Goal: Complete application form

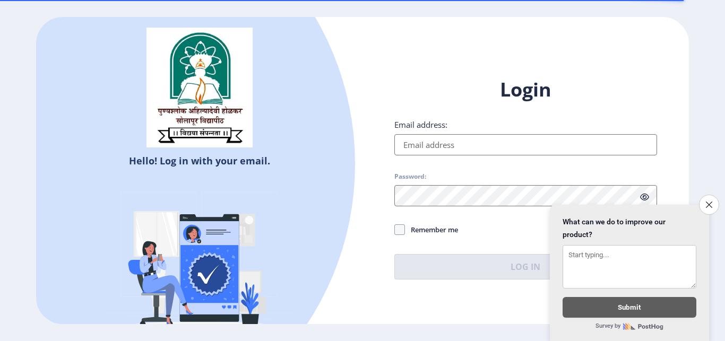
click at [708, 202] on icon "Close survey" at bounding box center [709, 205] width 6 height 6
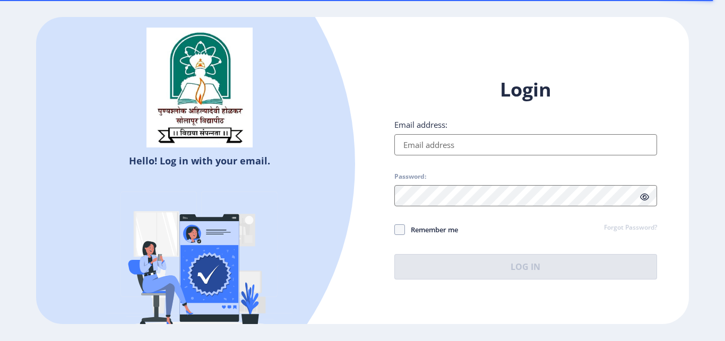
click at [522, 145] on input "Email address:" at bounding box center [525, 144] width 263 height 21
type input "[EMAIL_ADDRESS][DOMAIN_NAME]"
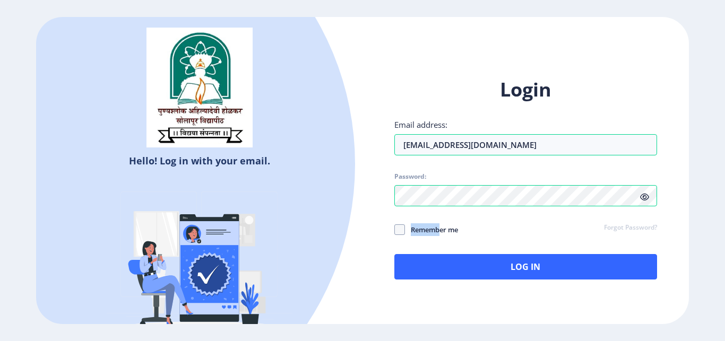
drag, startPoint x: 442, startPoint y: 230, endPoint x: 413, endPoint y: 209, distance: 35.7
click at [413, 209] on div "Login Email address: [EMAIL_ADDRESS][DOMAIN_NAME] Password: Remember me Forgot …" at bounding box center [525, 178] width 263 height 203
drag, startPoint x: 402, startPoint y: 220, endPoint x: 402, endPoint y: 228, distance: 8.0
click at [402, 228] on div "Login Email address: [EMAIL_ADDRESS][DOMAIN_NAME] Password: Remember me Forgot …" at bounding box center [525, 178] width 263 height 203
click at [402, 228] on span at bounding box center [399, 230] width 11 height 11
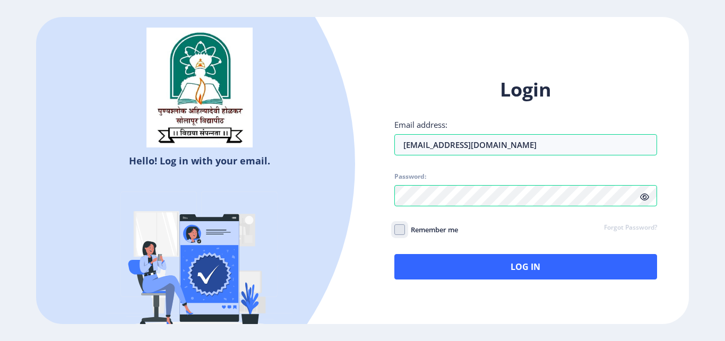
click at [395, 230] on input "Remember me" at bounding box center [394, 230] width 1 height 1
checkbox input "true"
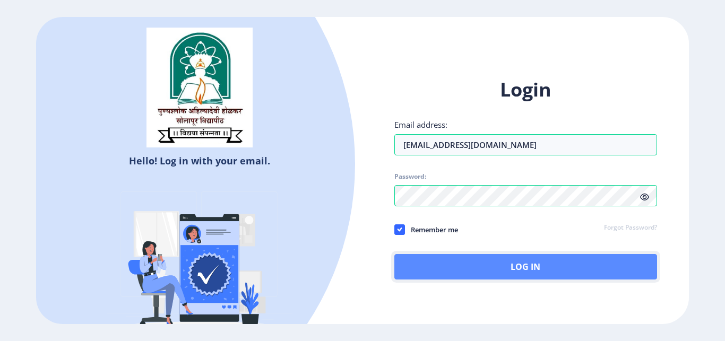
click at [489, 276] on button "Log In" at bounding box center [525, 266] width 263 height 25
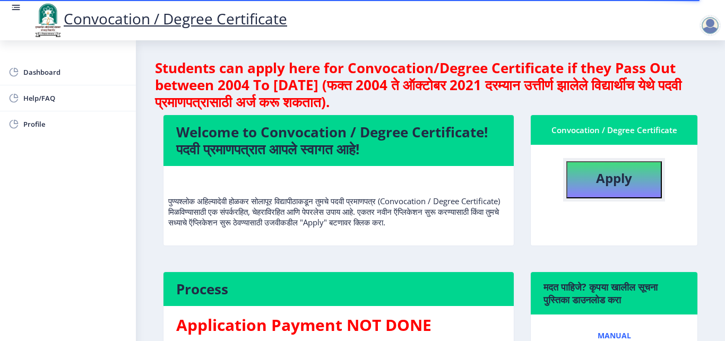
click at [605, 188] on button "Apply" at bounding box center [614, 179] width 96 height 37
select select
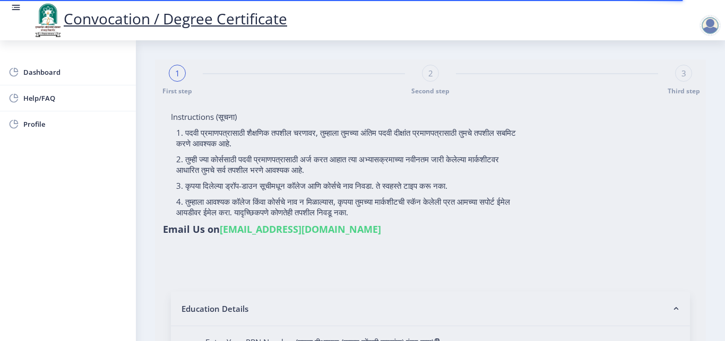
type input "[PERSON_NAME] [PERSON_NAME]"
type input "ashwini"
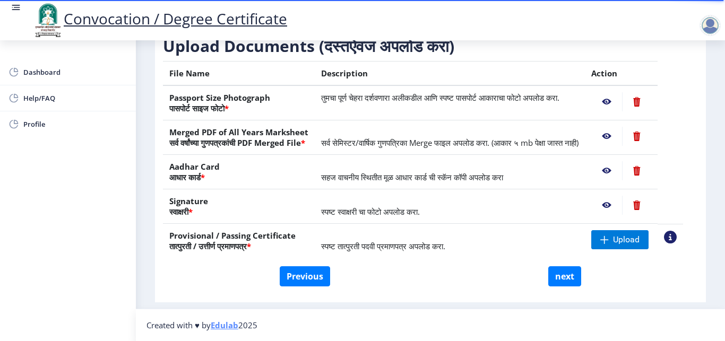
scroll to position [195, 0]
click at [299, 275] on button "Previous" at bounding box center [305, 276] width 50 height 20
select select "Regular"
select select "2021"
select select "March"
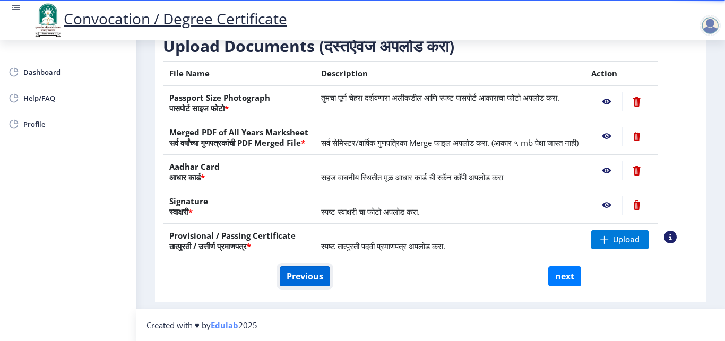
select select "Grade A+"
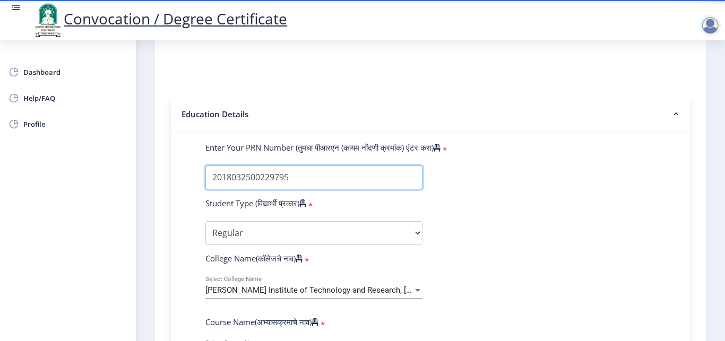
click at [386, 176] on input "Enter Your PRN Number (तुमचा पीआरएन (कायम नोंदणी क्रमांक) एंटर करा)" at bounding box center [313, 178] width 217 height 24
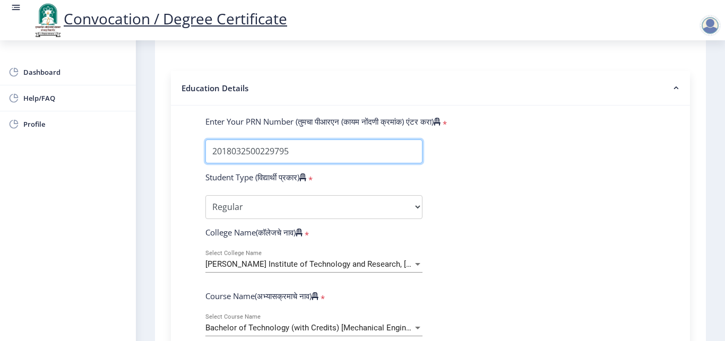
scroll to position [234, 0]
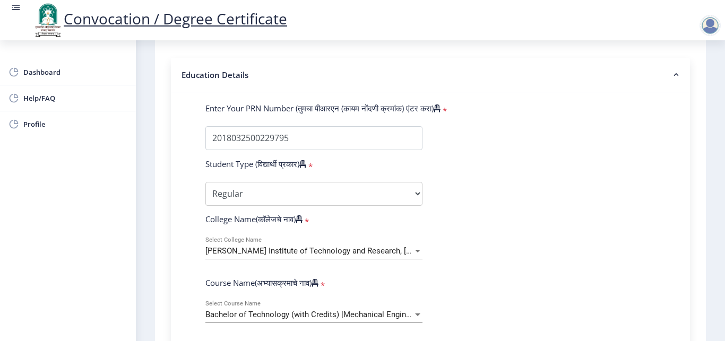
click at [708, 19] on div at bounding box center [710, 25] width 21 height 21
click at [689, 80] on span "Log out" at bounding box center [683, 82] width 68 height 13
